Goal: Find specific page/section: Find specific page/section

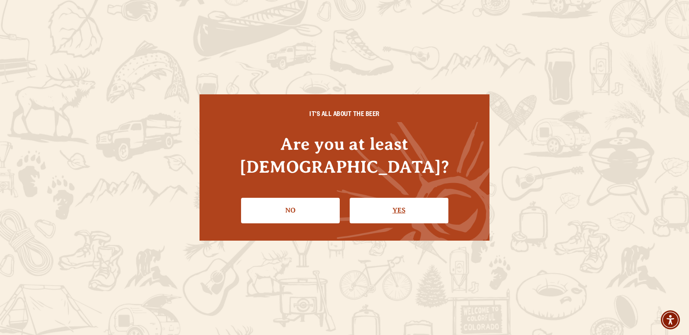
click at [384, 198] on link "Yes" at bounding box center [399, 210] width 99 height 25
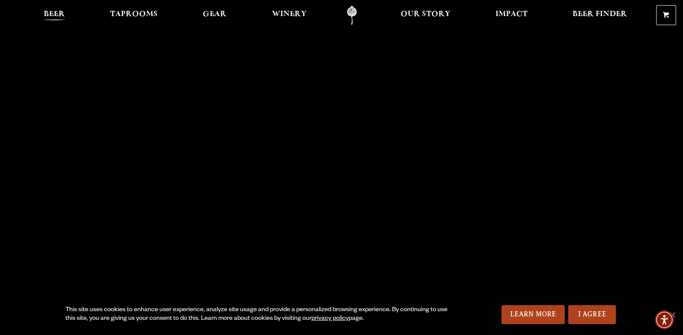
click at [49, 15] on span "Beer" at bounding box center [54, 14] width 21 height 7
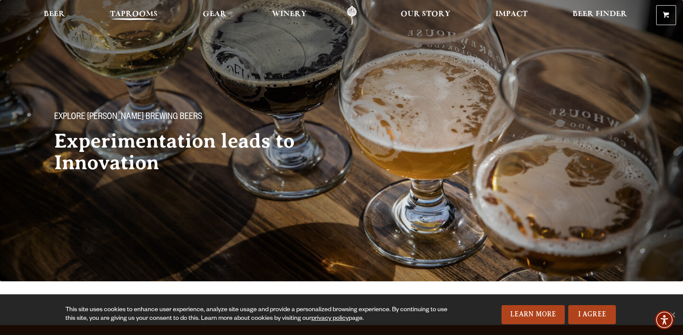
click at [130, 11] on span "Taprooms" at bounding box center [134, 14] width 48 height 7
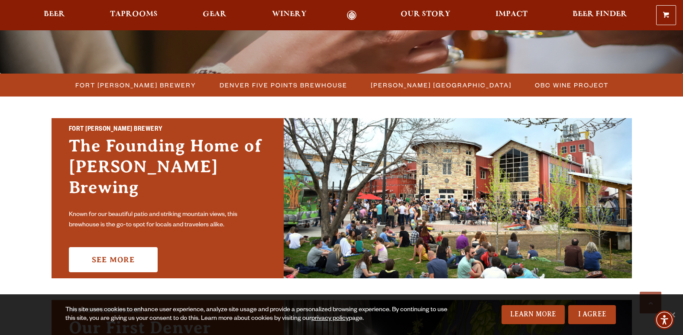
scroll to position [225, 0]
